Goal: Information Seeking & Learning: Learn about a topic

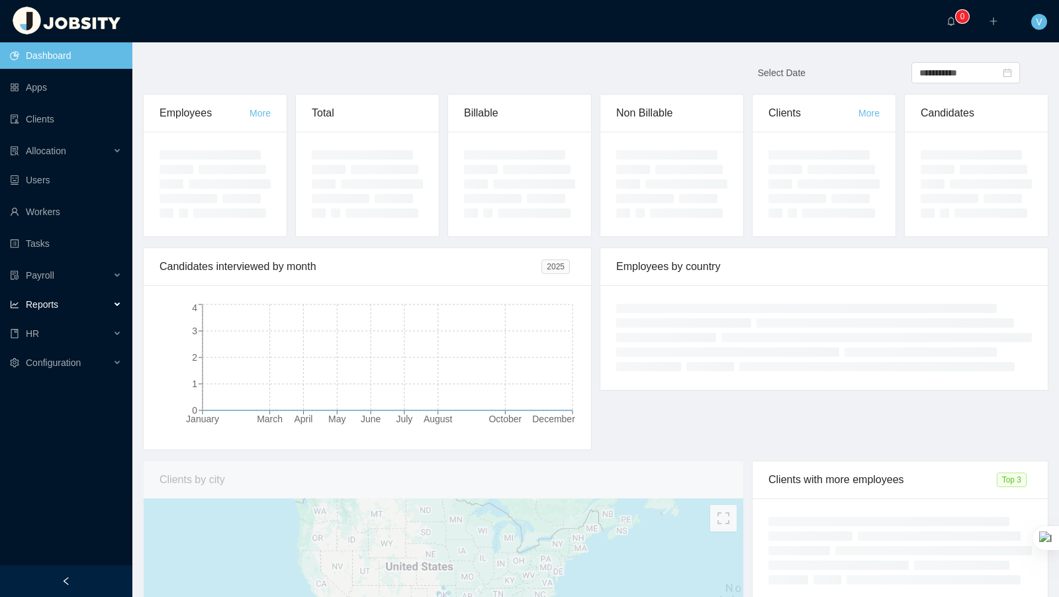
click at [81, 314] on div "Reports" at bounding box center [66, 304] width 132 height 26
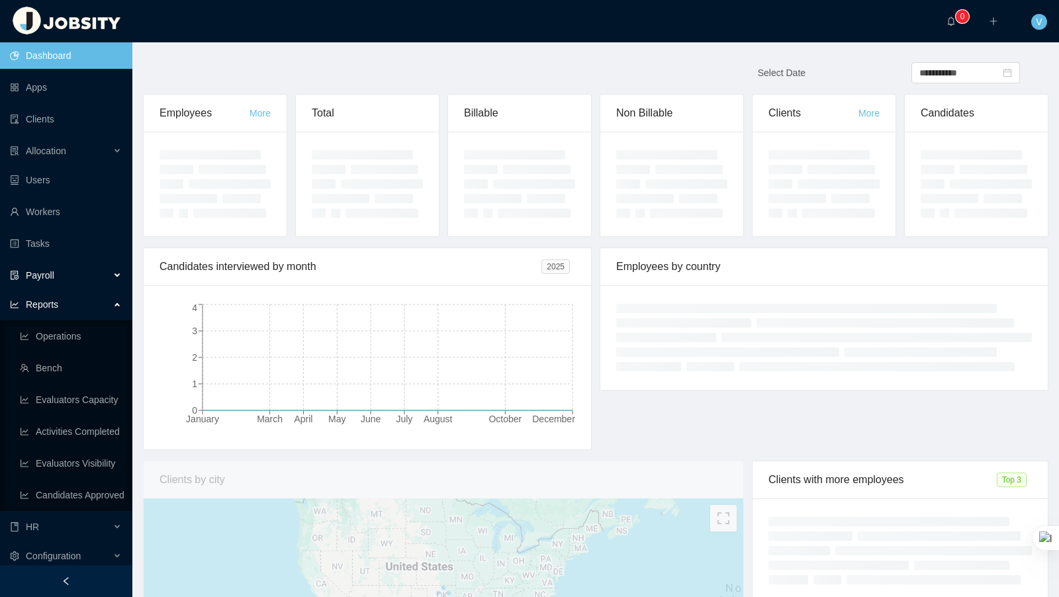
click at [82, 267] on div "Payroll" at bounding box center [66, 275] width 132 height 26
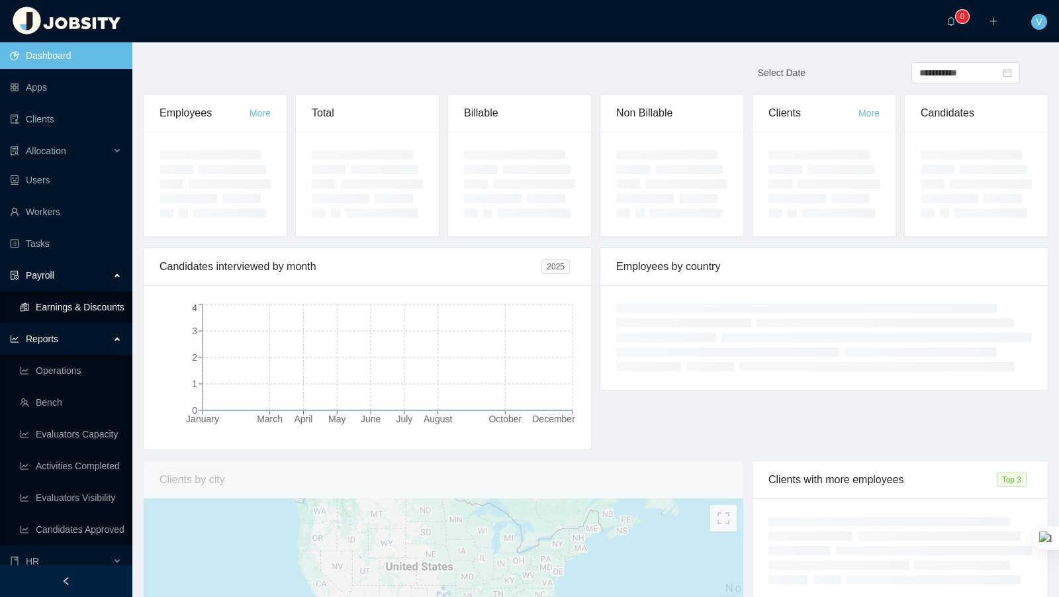
click at [91, 312] on link "Earnings & Discounts" at bounding box center [71, 307] width 102 height 26
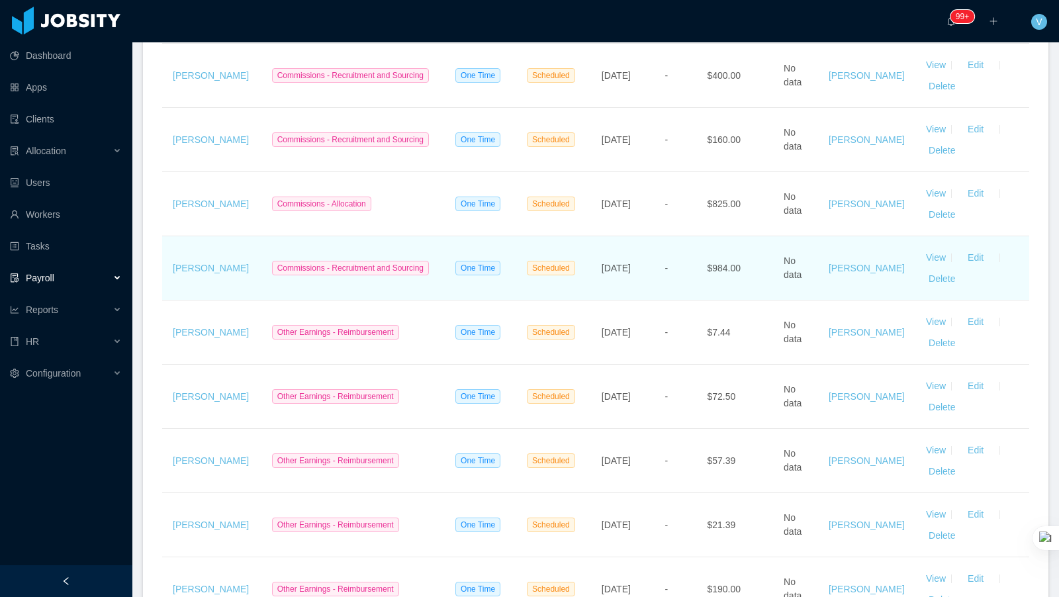
scroll to position [879, 0]
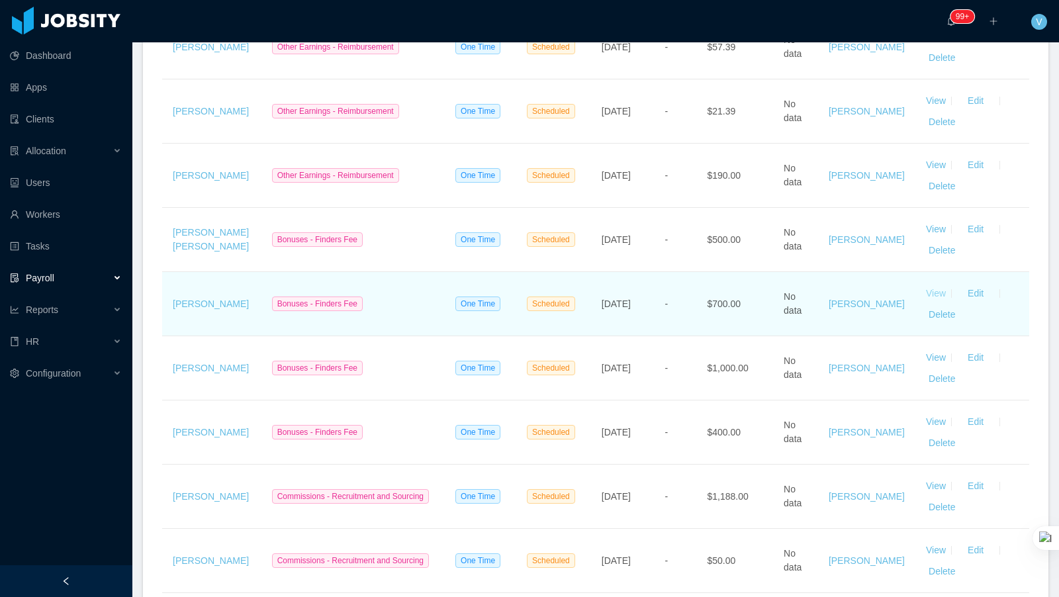
click at [931, 288] on link "View" at bounding box center [936, 293] width 20 height 11
